Goal: Task Accomplishment & Management: Use online tool/utility

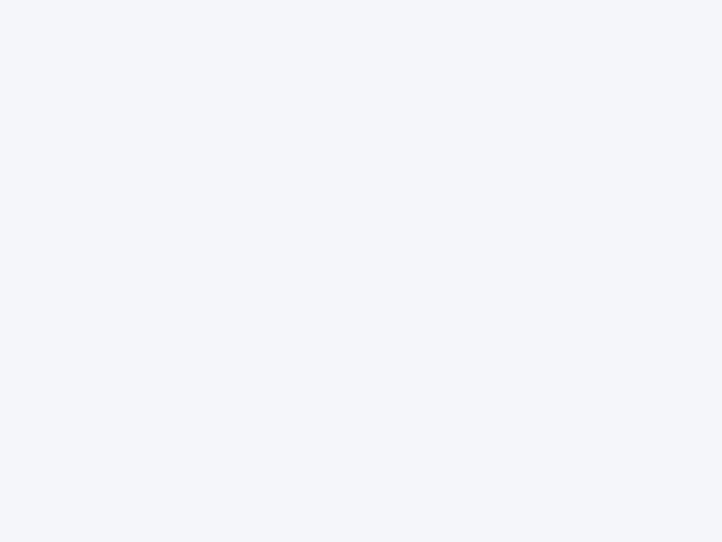
click at [361, 271] on div at bounding box center [361, 271] width 722 height 542
